Goal: Transaction & Acquisition: Download file/media

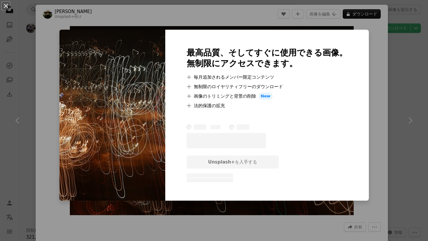
scroll to position [1037, 0]
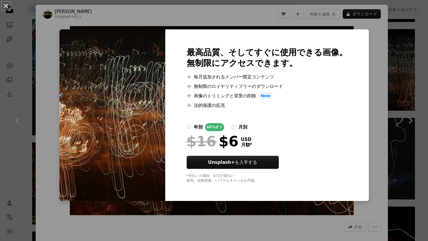
click at [382, 38] on div "An X shape 最高品質、そしてすぐに使用できる画像。 無制限にアクセスできます。 A plus sign 毎月追加されるメンバー限定コンテンツ A p…" at bounding box center [214, 120] width 428 height 241
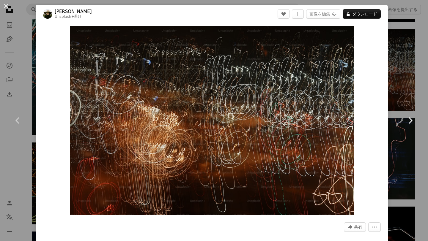
click at [421, 94] on link "Chevron right" at bounding box center [411, 120] width 36 height 57
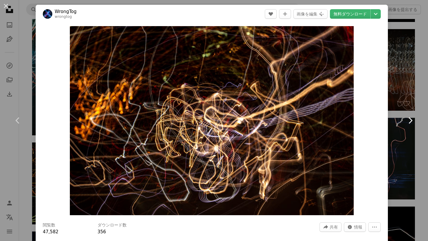
click at [424, 114] on link "Chevron right" at bounding box center [411, 120] width 36 height 57
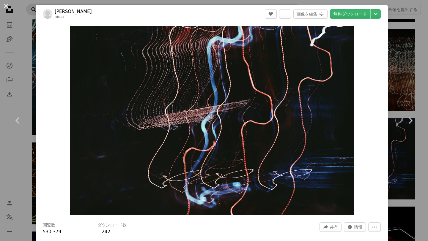
drag, startPoint x: 6, startPoint y: 4, endPoint x: 30, endPoint y: 9, distance: 24.0
click at [7, 4] on button "An X shape" at bounding box center [5, 5] width 7 height 7
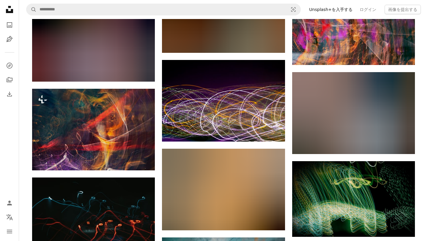
scroll to position [2254, 0]
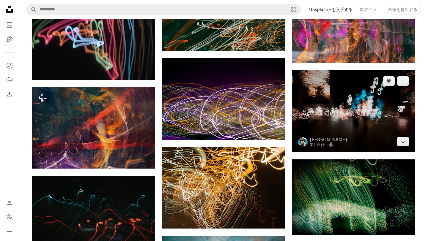
click at [369, 117] on img at bounding box center [353, 111] width 123 height 82
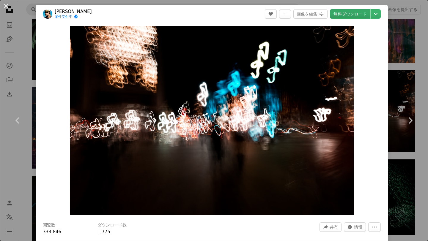
click at [355, 16] on link "無料ダウンロード" at bounding box center [350, 14] width 40 height 10
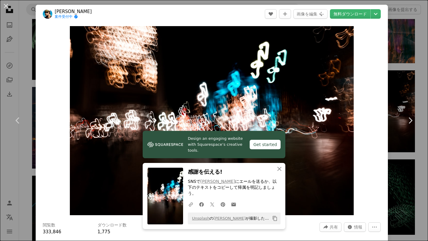
click at [424, 71] on div "An X shape Chevron left Chevron right Design an engaging website with Squarespa…" at bounding box center [214, 120] width 428 height 241
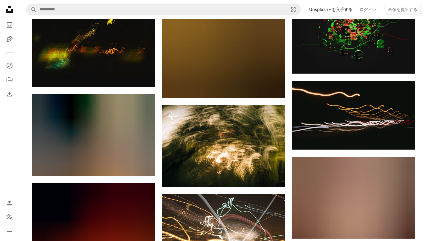
scroll to position [2824, 0]
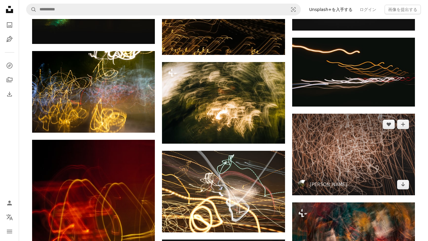
click at [362, 141] on img at bounding box center [353, 155] width 123 height 82
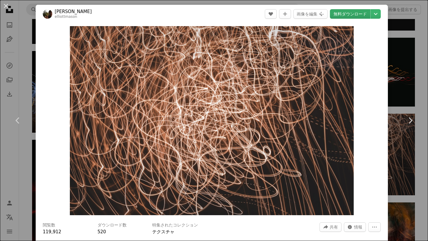
click at [353, 15] on link "無料ダウンロード" at bounding box center [350, 14] width 40 height 10
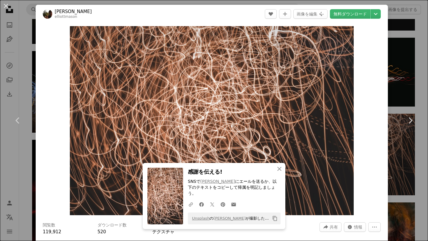
click at [424, 75] on div "An X shape Chevron left Chevron right An X shape 閉じる 感謝を伝える! SNSで [PERSON_NAME]…" at bounding box center [214, 120] width 428 height 241
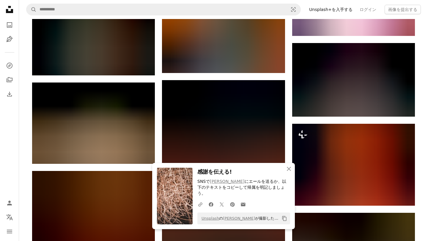
scroll to position [3180, 0]
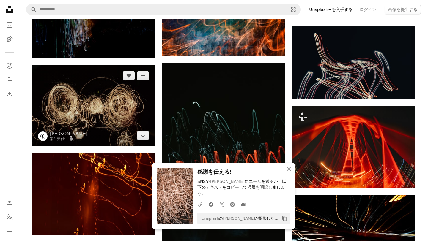
click at [108, 106] on img at bounding box center [93, 105] width 123 height 81
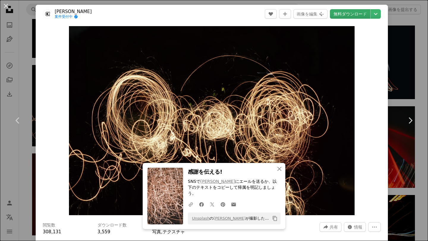
click at [351, 16] on link "無料ダウンロード" at bounding box center [350, 14] width 40 height 10
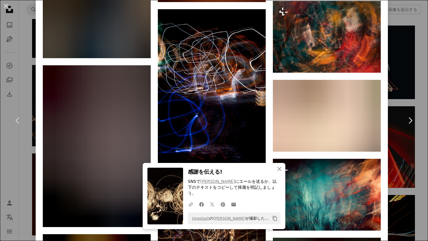
scroll to position [1290, 0]
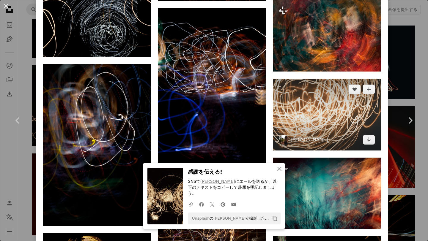
click at [330, 131] on img at bounding box center [327, 115] width 108 height 72
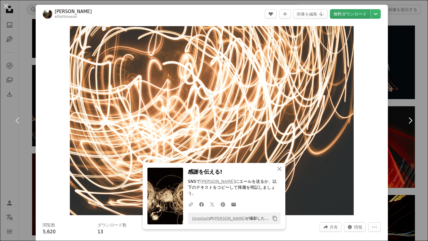
click at [359, 14] on link "無料ダウンロード" at bounding box center [350, 14] width 40 height 10
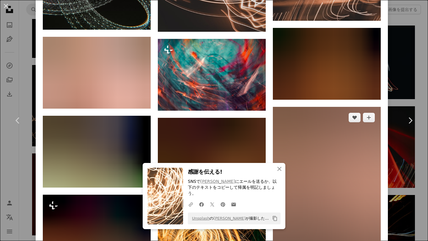
scroll to position [546, 0]
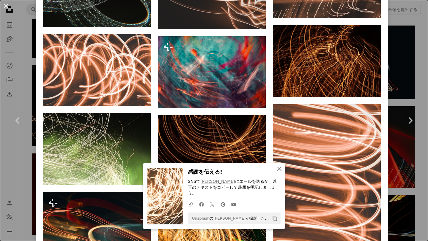
click at [278, 173] on icon "An X shape" at bounding box center [279, 169] width 7 height 7
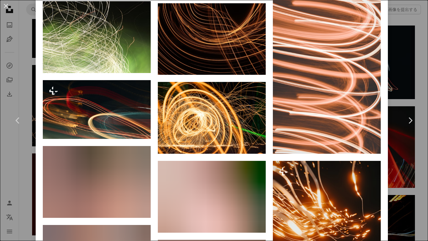
scroll to position [634, 0]
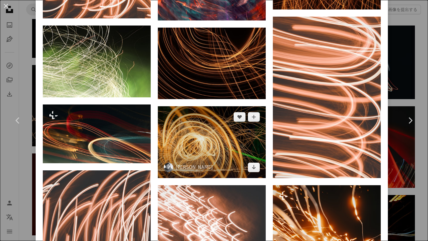
click at [237, 153] on img at bounding box center [212, 142] width 108 height 72
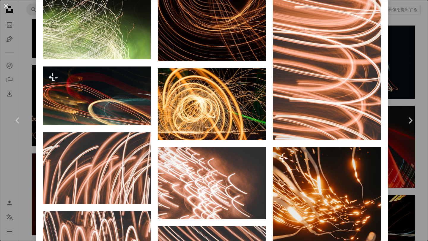
scroll to position [673, 0]
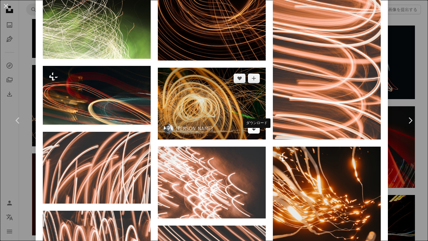
click at [255, 132] on icon "Arrow pointing down" at bounding box center [254, 128] width 5 height 7
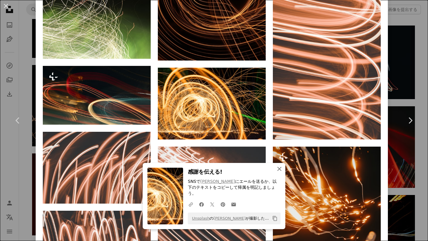
click at [281, 173] on icon "An X shape" at bounding box center [279, 169] width 7 height 7
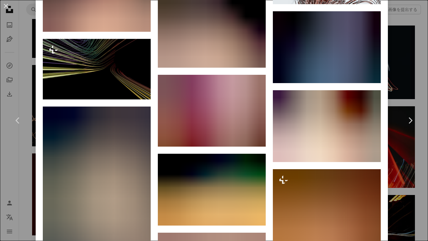
scroll to position [2922, 0]
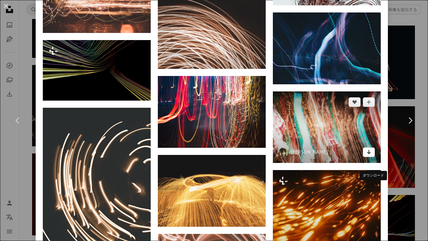
click at [371, 156] on icon "Arrow pointing down" at bounding box center [369, 152] width 5 height 7
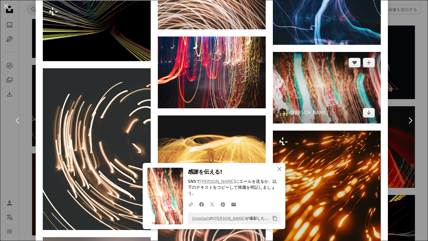
scroll to position [2962, 0]
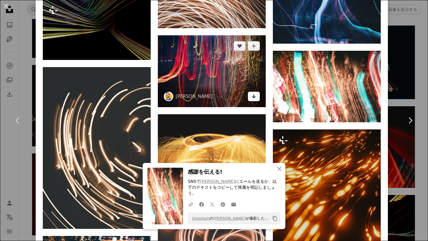
click at [254, 101] on link "Arrow pointing down" at bounding box center [254, 97] width 12 height 10
